Goal: Consume media (video, audio)

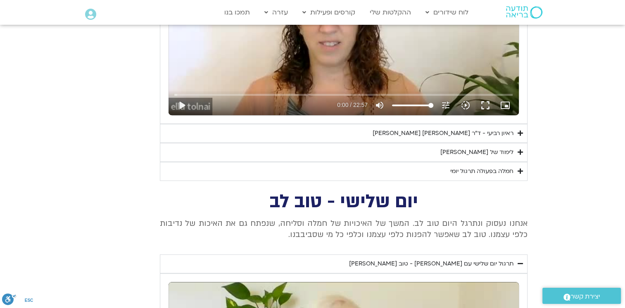
scroll to position [496, 0]
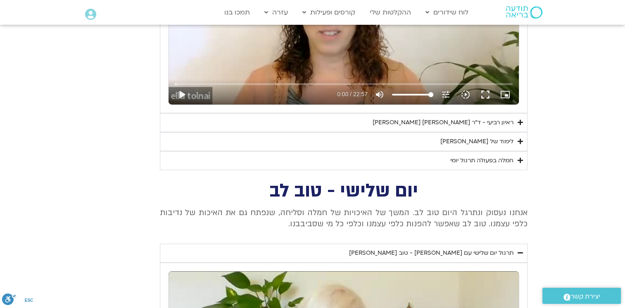
click at [521, 124] on icon "Accordion. Open links with Enter or Space, close with Escape, and navigate with…" at bounding box center [520, 122] width 5 height 6
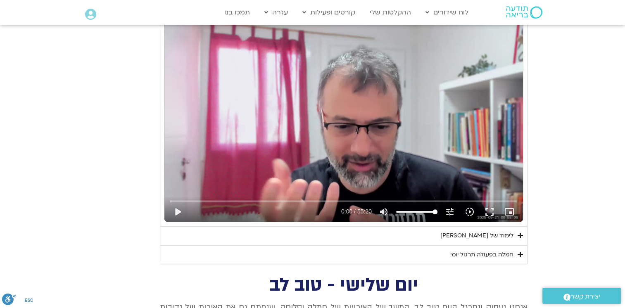
scroll to position [620, 0]
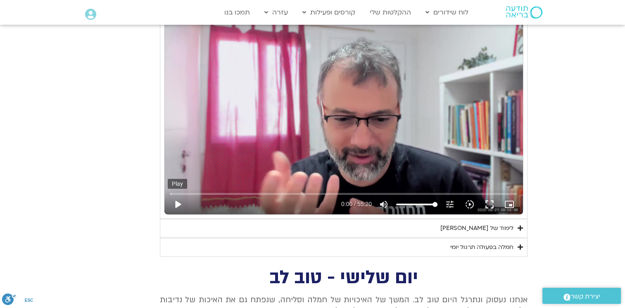
click at [176, 206] on button "play_arrow" at bounding box center [178, 205] width 20 height 20
click at [175, 202] on button "pause" at bounding box center [178, 205] width 20 height 20
type input "2.967145"
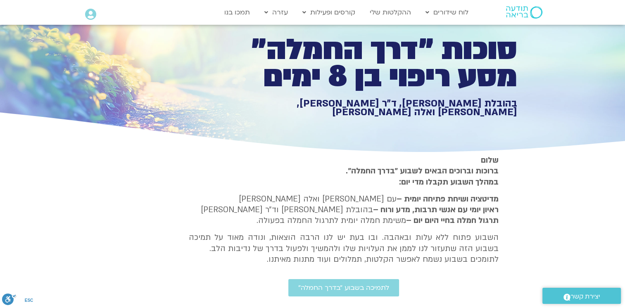
scroll to position [0, 0]
